Goal: Task Accomplishment & Management: Manage account settings

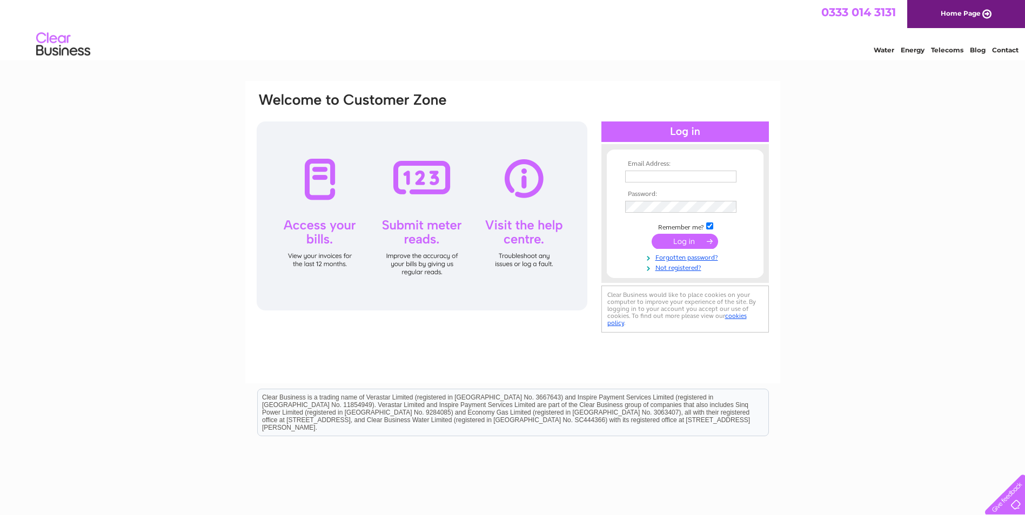
type input "amackay303@hotmail.co.uk"
drag, startPoint x: 0, startPoint y: 0, endPoint x: 685, endPoint y: 240, distance: 725.8
click at [685, 240] on input "submit" at bounding box center [684, 241] width 66 height 15
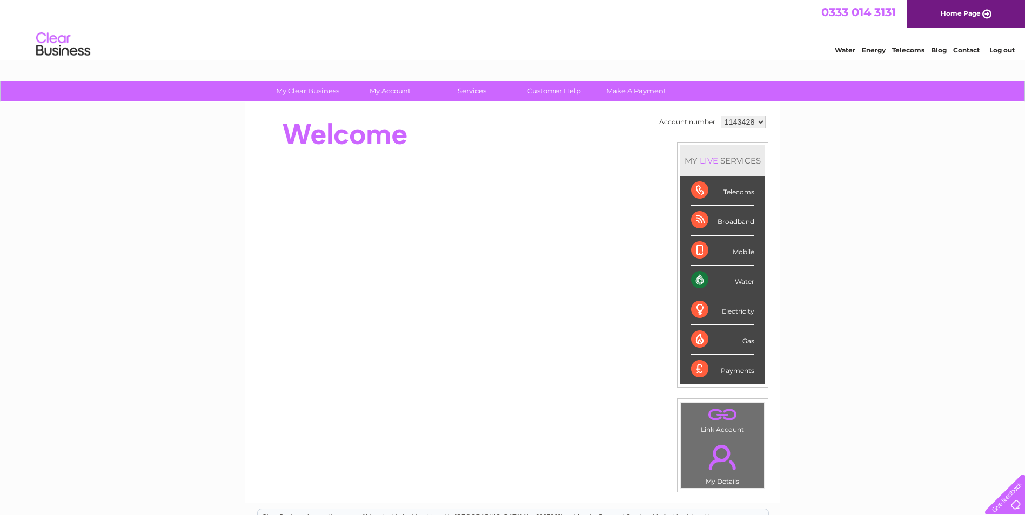
click at [693, 279] on div "Water" at bounding box center [722, 281] width 63 height 30
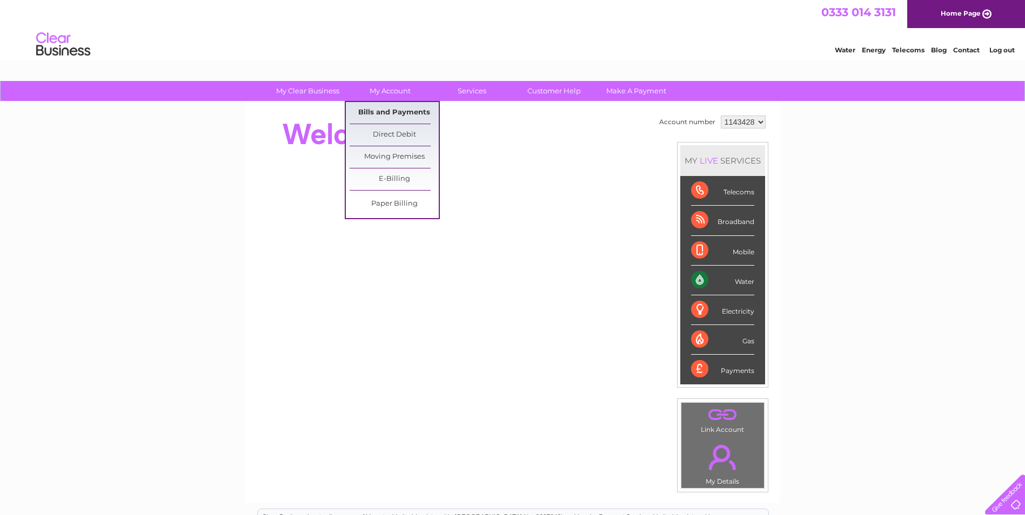
click at [393, 111] on link "Bills and Payments" at bounding box center [393, 113] width 89 height 22
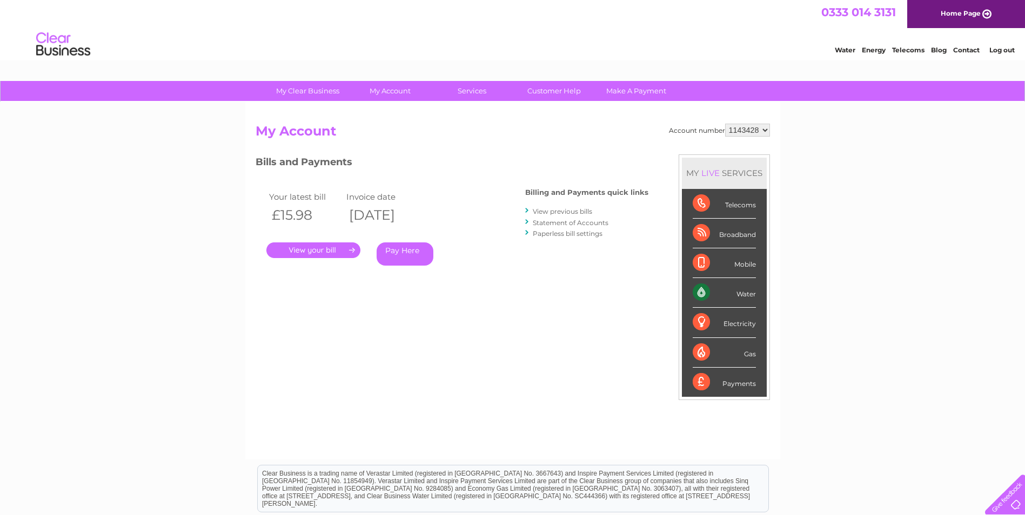
click at [299, 250] on link "." at bounding box center [313, 251] width 94 height 16
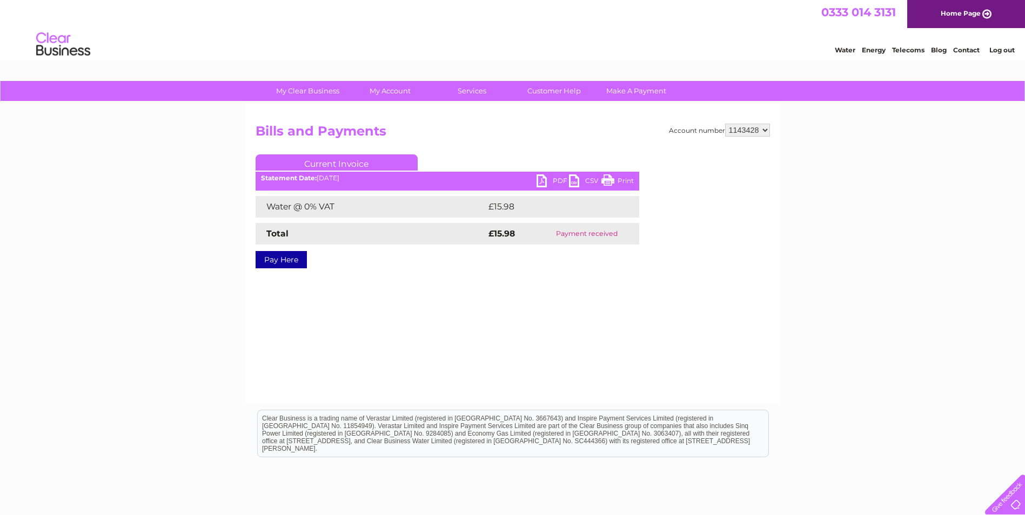
click at [561, 178] on link "PDF" at bounding box center [552, 182] width 32 height 16
click at [994, 48] on link "Log out" at bounding box center [1001, 50] width 25 height 8
